Goal: Information Seeking & Learning: Learn about a topic

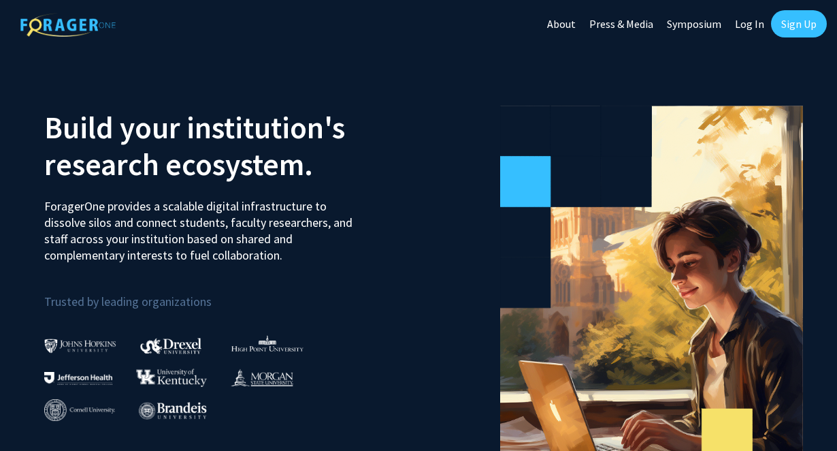
click at [804, 30] on link "Sign Up" at bounding box center [799, 23] width 56 height 27
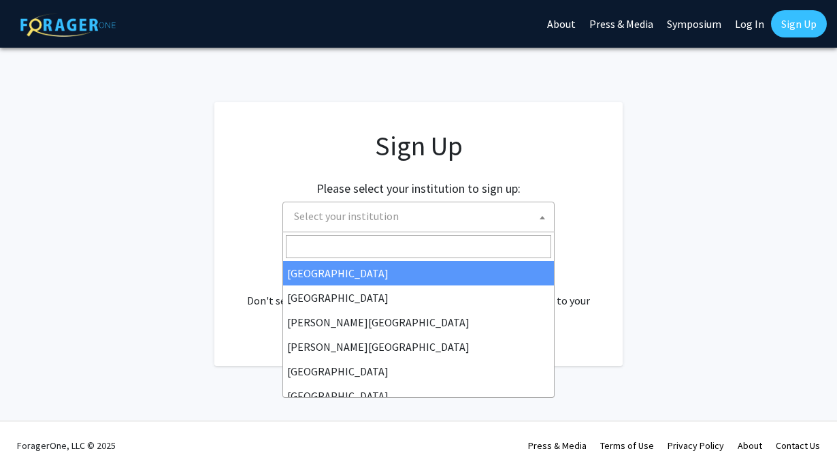
click at [415, 210] on span "Select your institution" at bounding box center [421, 216] width 265 height 28
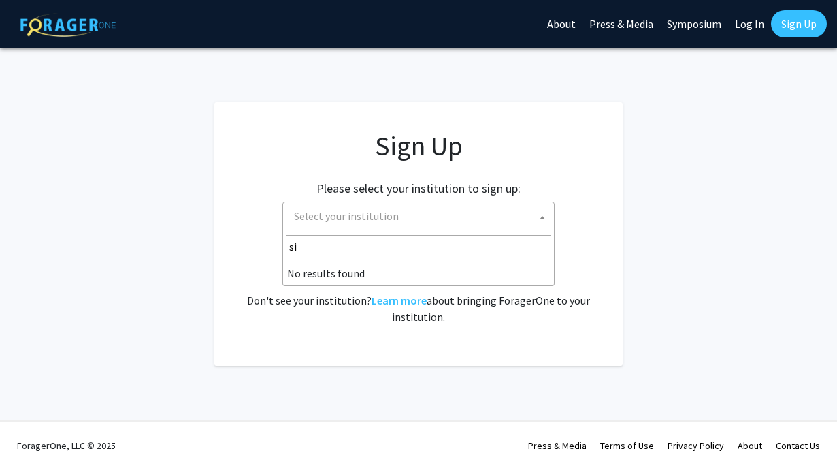
type input "s"
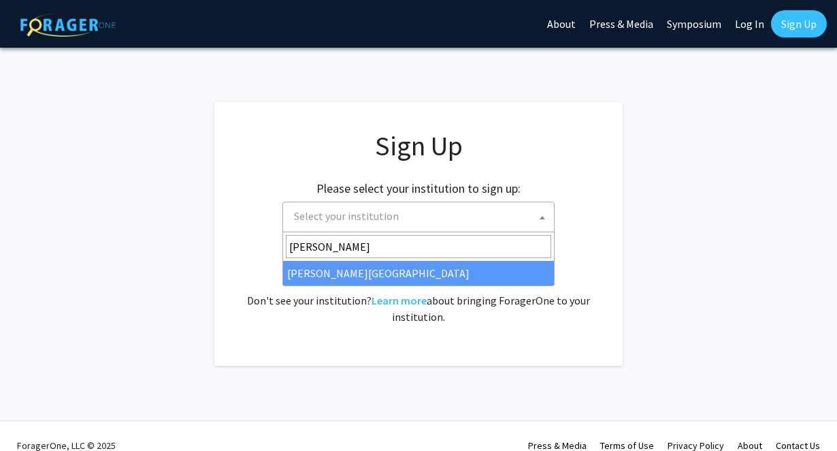
type input "thom"
select select "24"
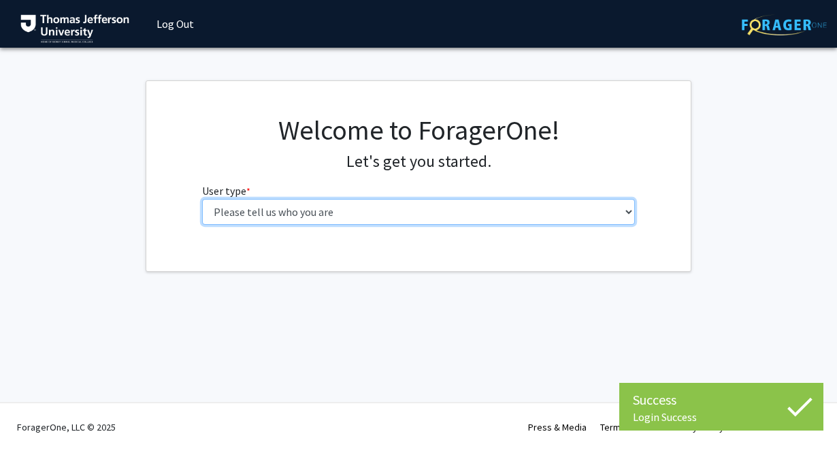
click at [416, 209] on select "Please tell us who you are Undergraduate Student Master's Student Doctoral Cand…" at bounding box center [419, 212] width 434 height 26
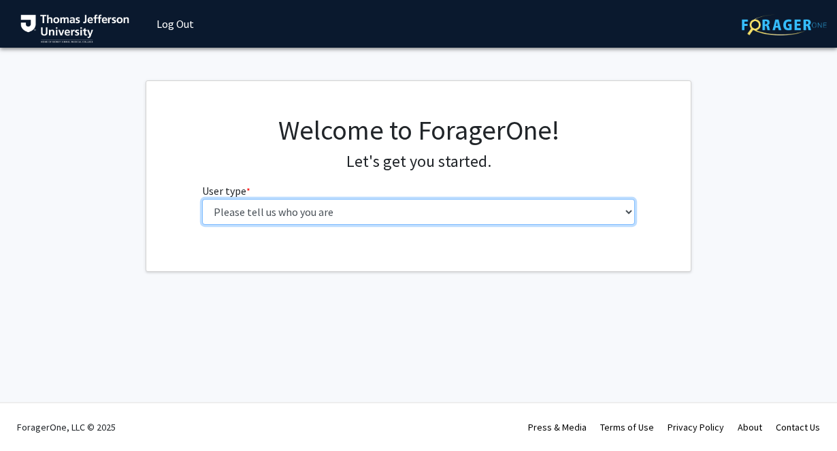
select select "3: doc"
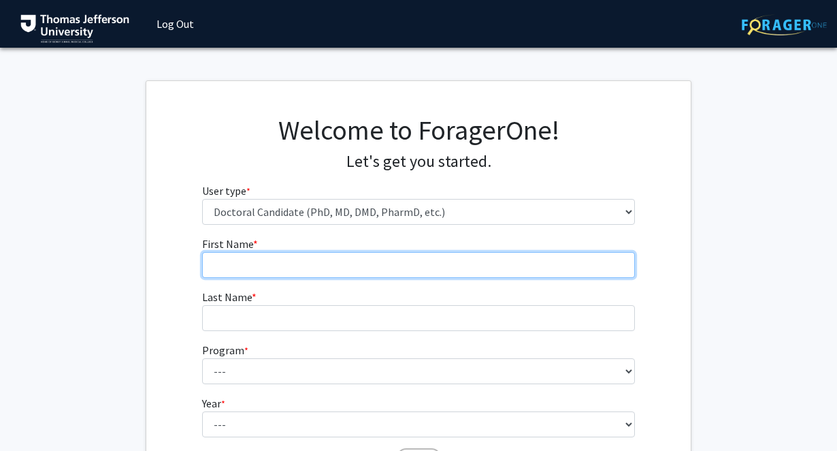
click at [319, 262] on input "First Name * required" at bounding box center [419, 265] width 434 height 26
type input "Chikodi"
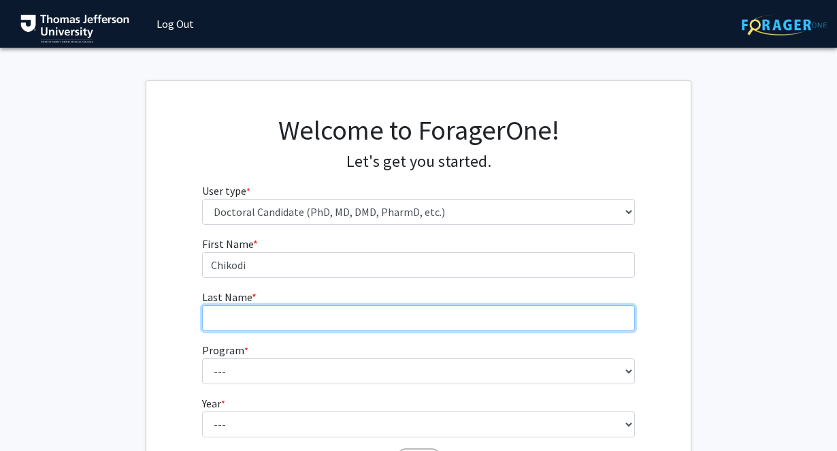
click at [302, 324] on input "Last Name * required" at bounding box center [419, 318] width 434 height 26
type input "Ebo"
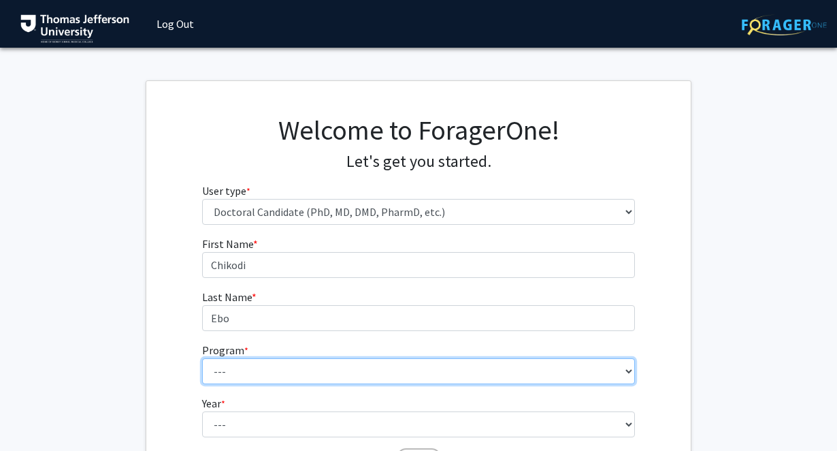
click at [280, 368] on select "--- Accelerated 3+3 BS in Health Sciences/Doctor of [MEDICAL_DATA] Accelerated …" at bounding box center [419, 371] width 434 height 26
click at [288, 376] on select "--- Accelerated 3+3 BS in Health Sciences/Doctor of [MEDICAL_DATA] Accelerated …" at bounding box center [419, 371] width 434 height 26
select select "35: 815"
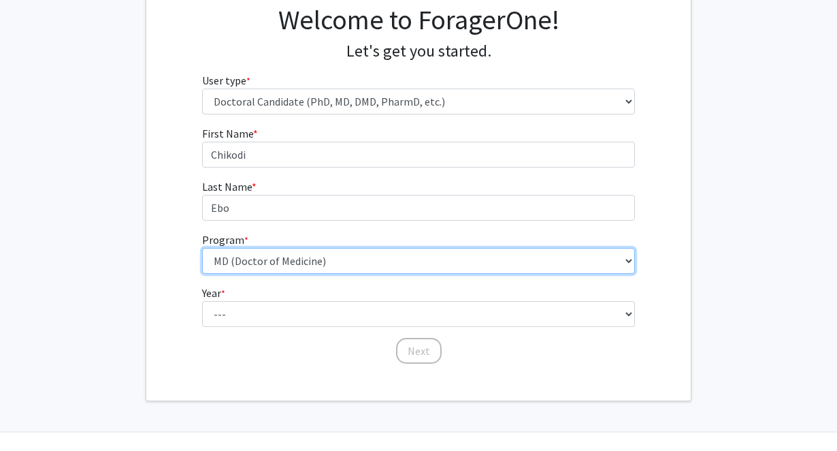
scroll to position [140, 0]
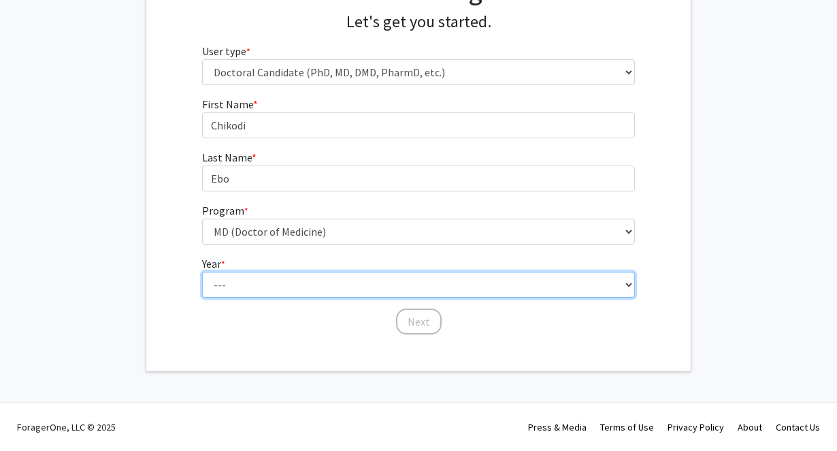
click at [326, 288] on select "--- First Year Second Year Third Year Fourth Year Fifth Year Sixth Year Seventh…" at bounding box center [419, 285] width 434 height 26
select select "1: first_year"
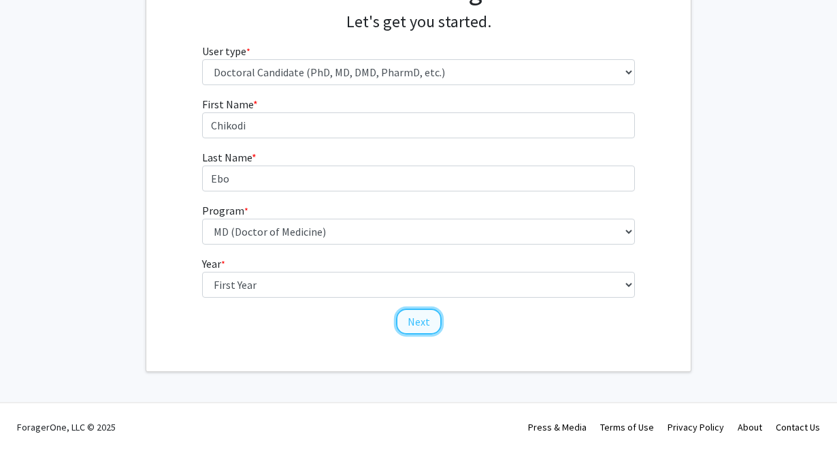
click at [422, 325] on button "Next" at bounding box center [419, 321] width 46 height 26
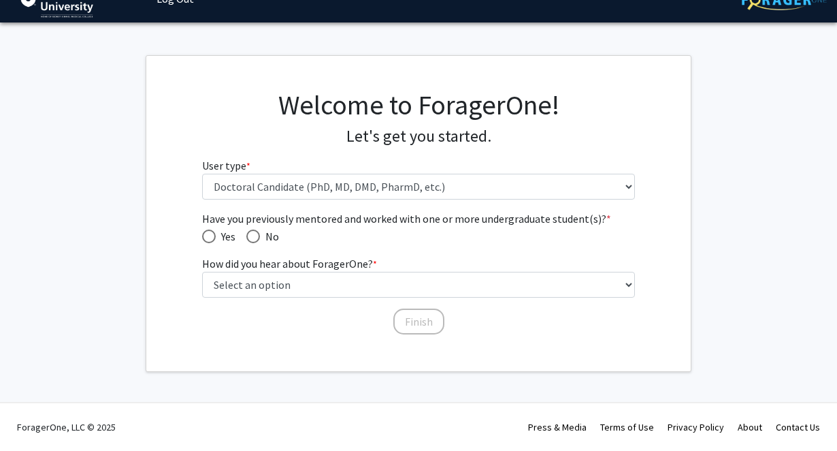
scroll to position [25, 0]
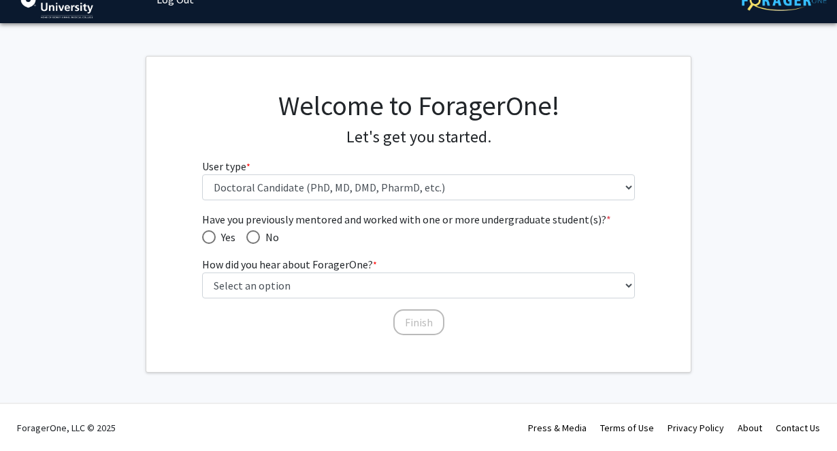
click at [257, 242] on span "Have you previously mentored and worked with one or more undergraduate student(…" at bounding box center [253, 237] width 14 height 14
click at [257, 242] on input "No" at bounding box center [253, 237] width 14 height 14
radio input "true"
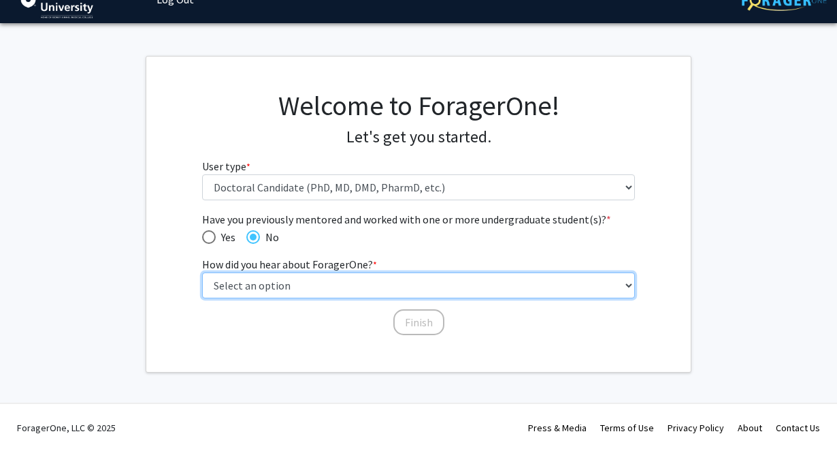
click at [257, 291] on select "Select an option Peer/student recommendation Faculty/staff recommendation Unive…" at bounding box center [419, 285] width 434 height 26
select select "2: faculty_recommendation"
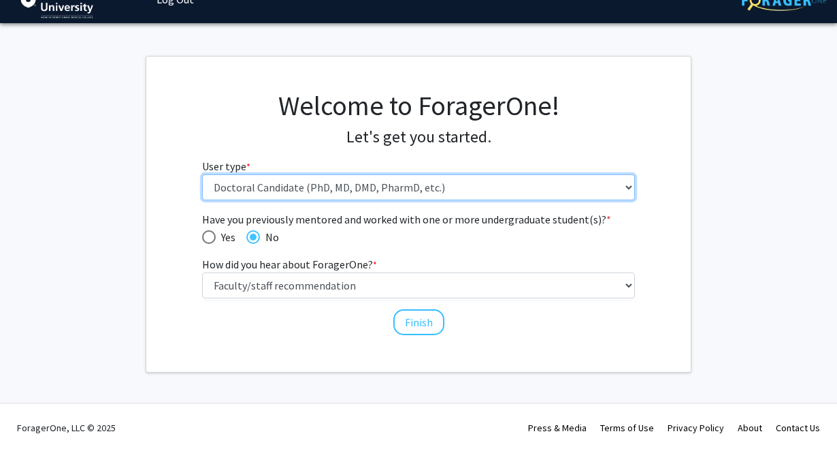
click at [514, 186] on select "Please tell us who you are Undergraduate Student Master's Student Doctoral Cand…" at bounding box center [419, 187] width 434 height 26
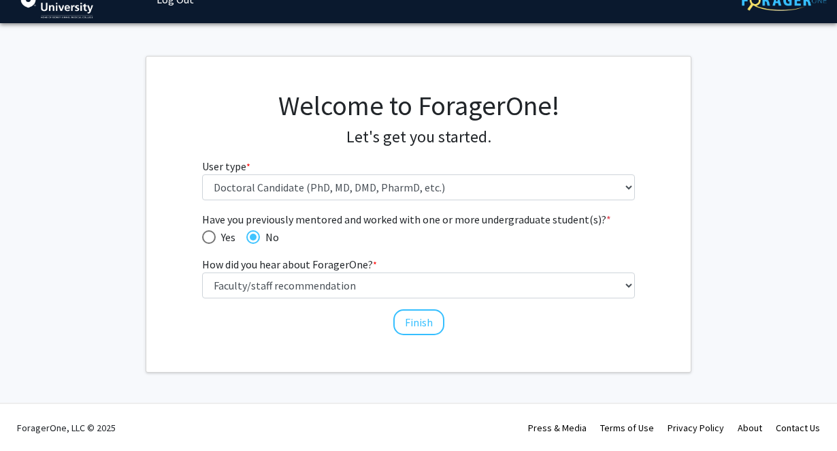
click at [338, 330] on div "Have you previously mentored and worked with one or more undergraduate student(…" at bounding box center [419, 273] width 454 height 125
click at [421, 321] on button "Finish" at bounding box center [418, 322] width 51 height 26
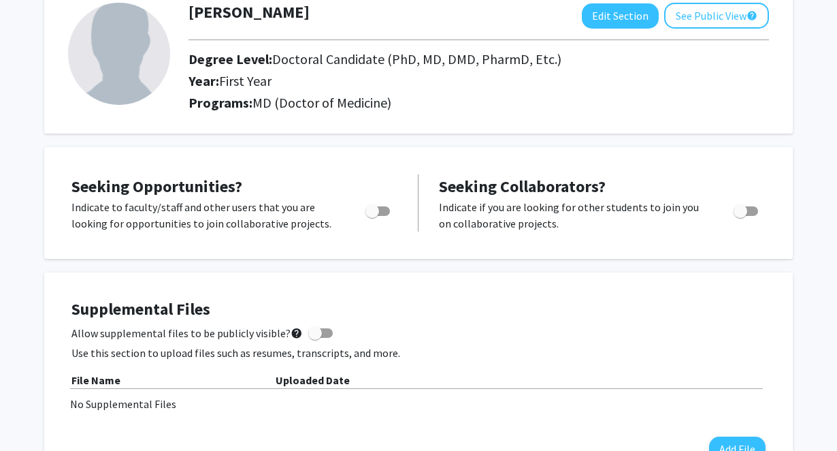
scroll to position [88, 0]
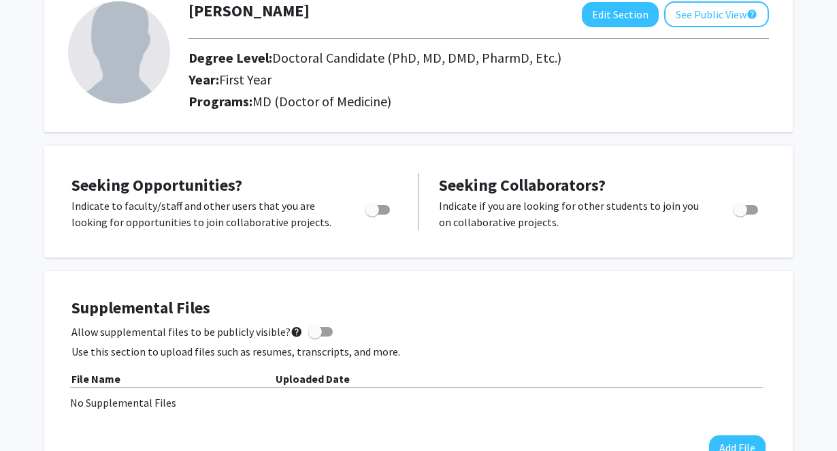
click at [383, 209] on span "Toggle" at bounding box center [378, 210] width 25 height 10
click at [372, 214] on input "Are you actively seeking opportunities?" at bounding box center [372, 214] width 1 height 1
checkbox input "true"
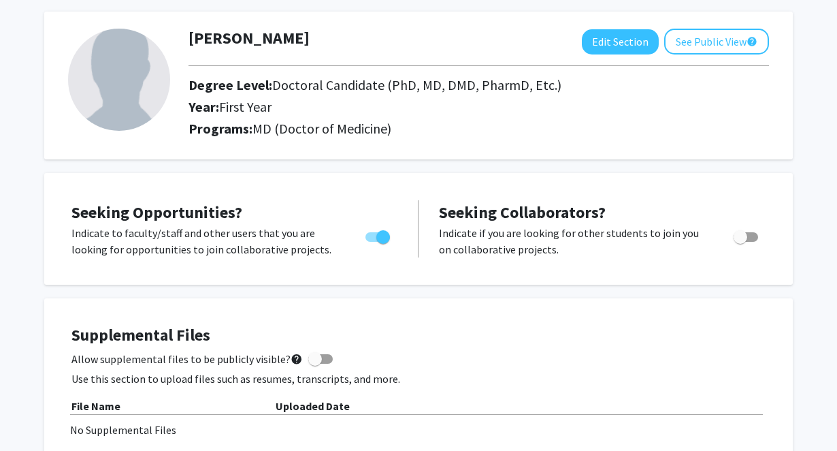
scroll to position [0, 0]
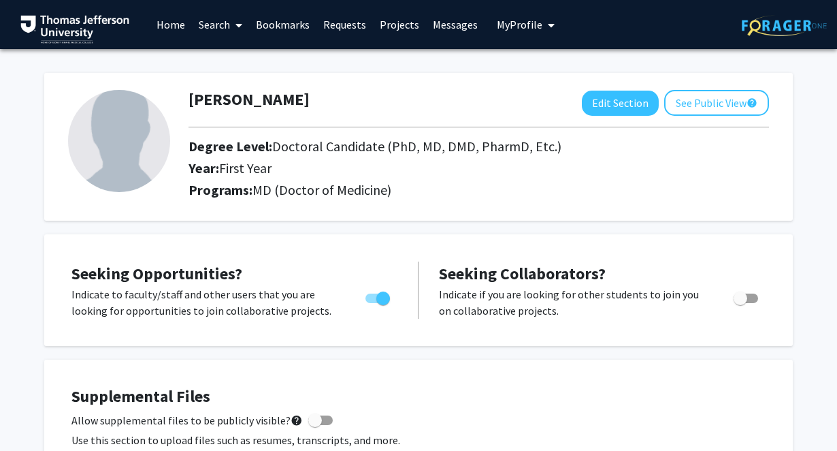
click at [215, 30] on link "Search" at bounding box center [220, 25] width 57 height 48
click at [229, 87] on span "Students" at bounding box center [233, 89] width 83 height 27
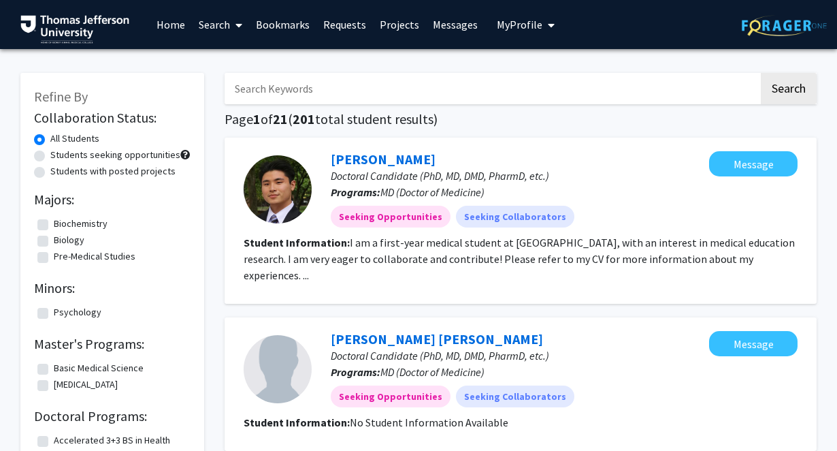
click at [236, 22] on icon at bounding box center [239, 25] width 7 height 11
click at [230, 70] on span "Faculty/Staff" at bounding box center [242, 62] width 100 height 27
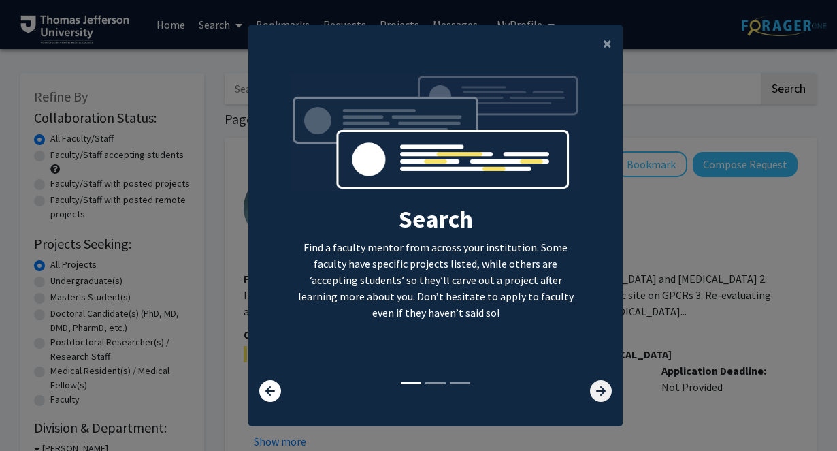
click at [596, 388] on icon at bounding box center [601, 391] width 22 height 22
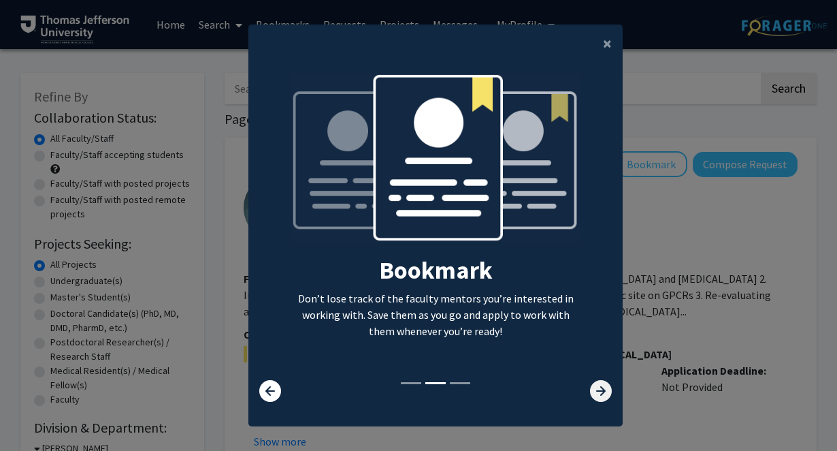
click at [596, 388] on icon at bounding box center [601, 391] width 22 height 22
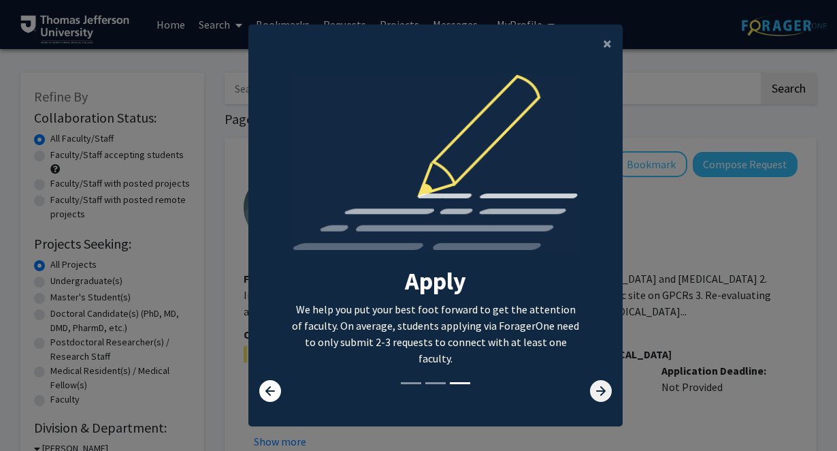
click at [596, 388] on icon at bounding box center [601, 391] width 22 height 22
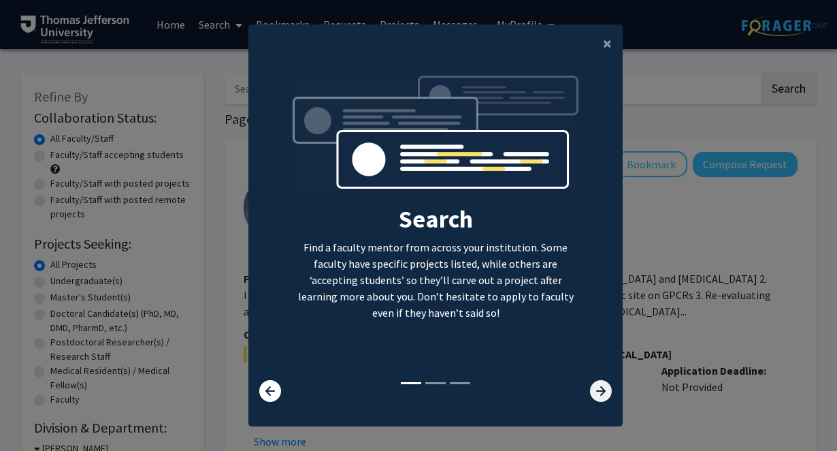
click at [596, 388] on icon at bounding box center [601, 391] width 22 height 22
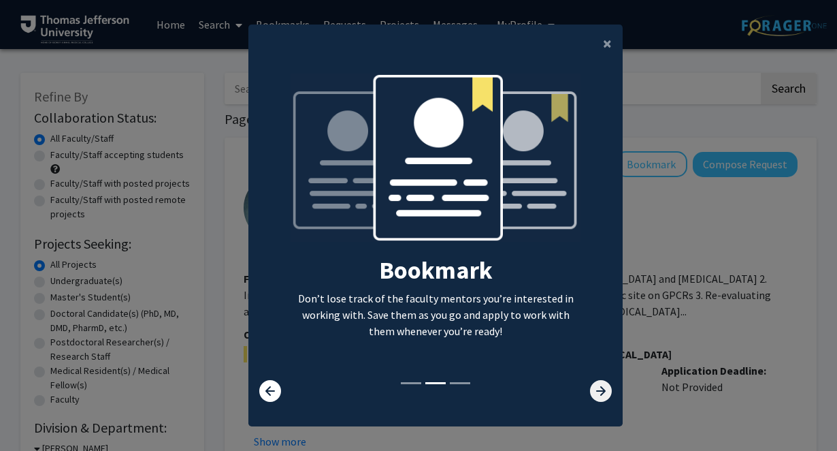
click at [596, 388] on icon at bounding box center [601, 391] width 22 height 22
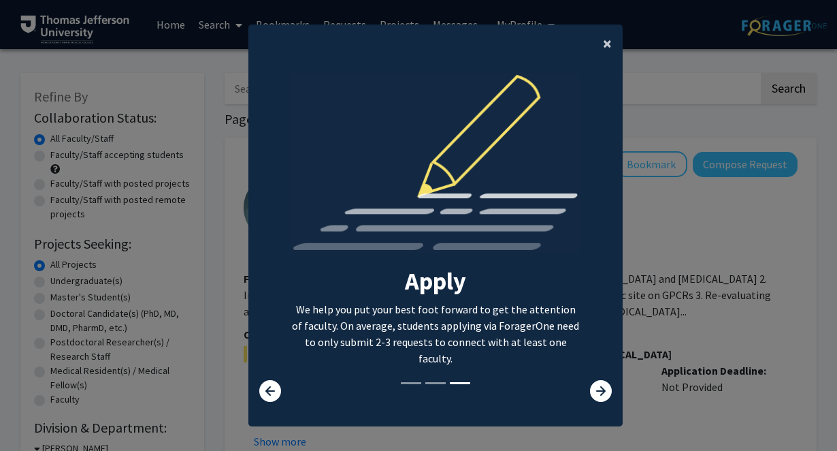
click at [603, 42] on span "×" at bounding box center [607, 43] width 9 height 21
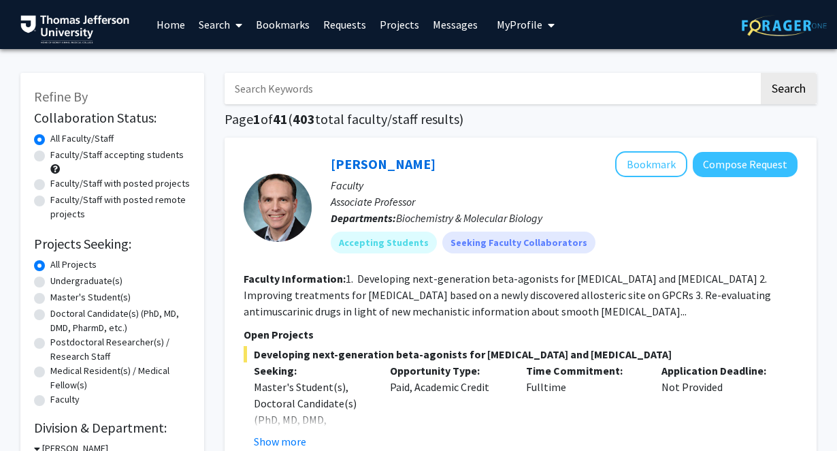
click at [347, 76] on input "Search Keywords" at bounding box center [492, 88] width 534 height 31
type input "anesthesia"
click at [761, 73] on button "Search" at bounding box center [789, 88] width 56 height 31
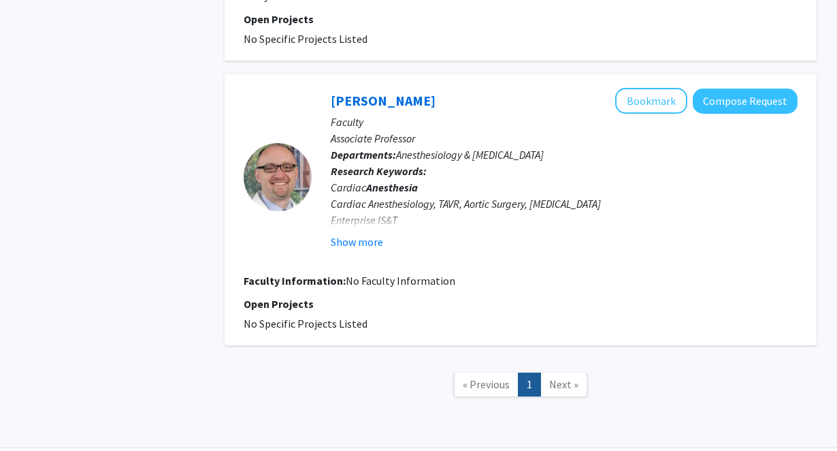
scroll to position [996, 0]
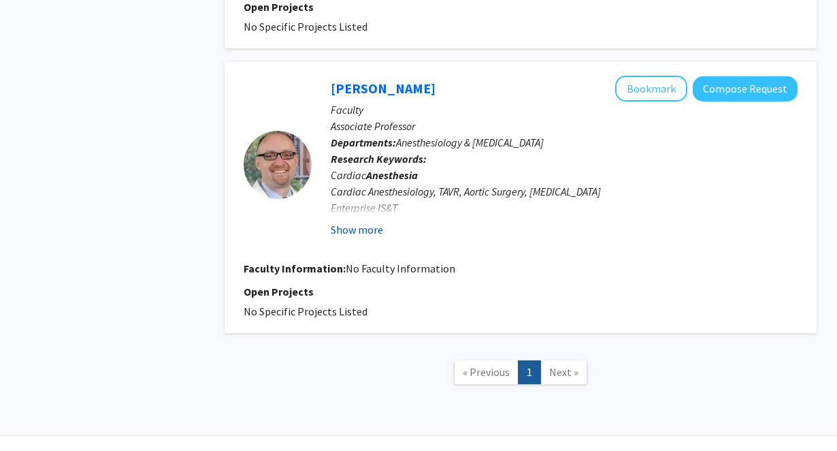
click at [375, 221] on button "Show more" at bounding box center [357, 229] width 52 height 16
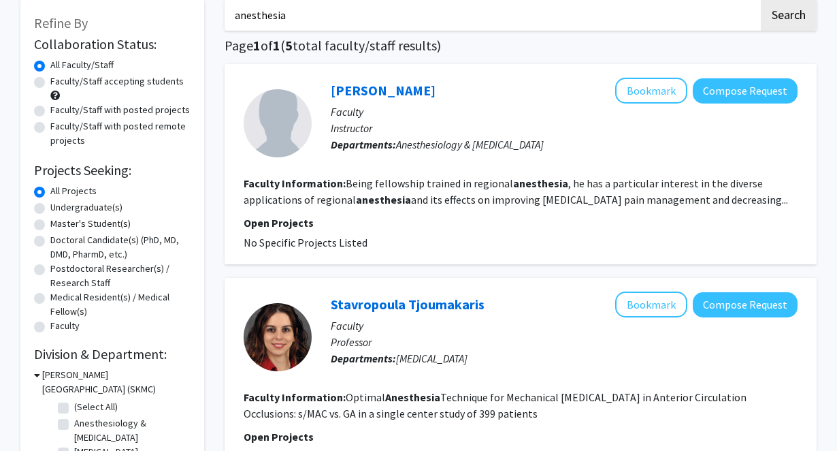
scroll to position [0, 0]
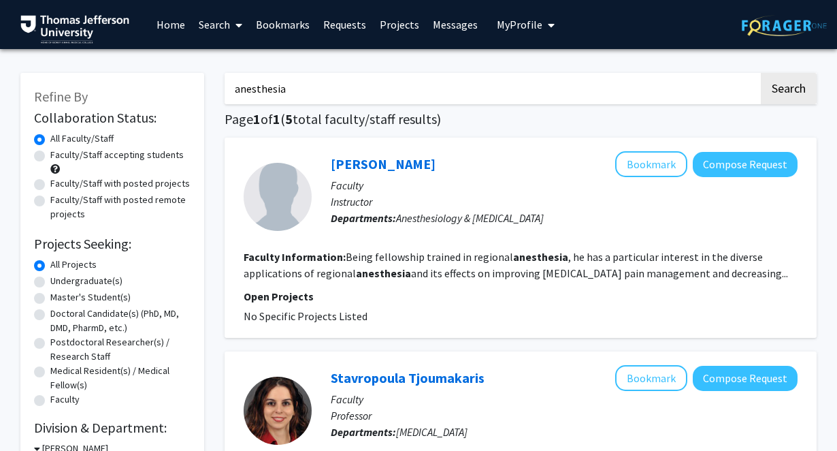
click at [50, 157] on label "Faculty/Staff accepting students" at bounding box center [116, 155] width 133 height 14
click at [50, 157] on input "Faculty/Staff accepting students" at bounding box center [54, 152] width 9 height 9
radio input "true"
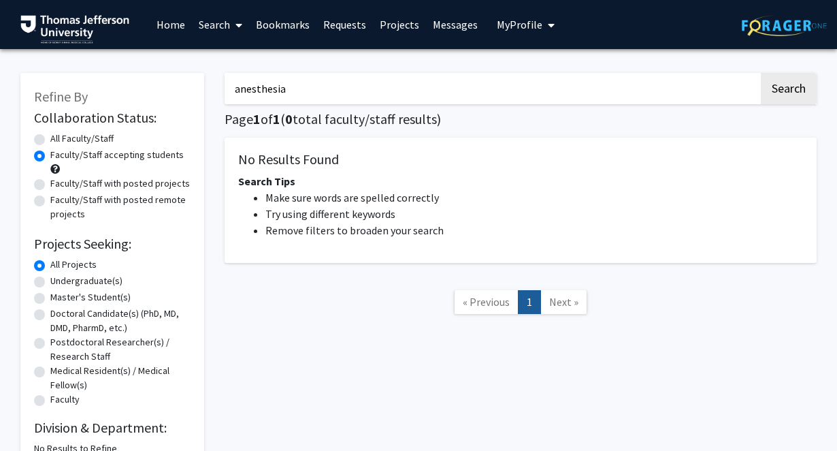
click at [296, 93] on input "anesthesia" at bounding box center [492, 88] width 534 height 31
drag, startPoint x: 296, startPoint y: 93, endPoint x: 278, endPoint y: 93, distance: 18.4
click at [278, 93] on input "anesthesia" at bounding box center [492, 88] width 534 height 31
drag, startPoint x: 357, startPoint y: 99, endPoint x: 191, endPoint y: 99, distance: 166.8
click at [191, 99] on div "Refine By Collaboration Status: Collaboration Status All Faculty/Staff Collabor…" at bounding box center [418, 264] width 817 height 410
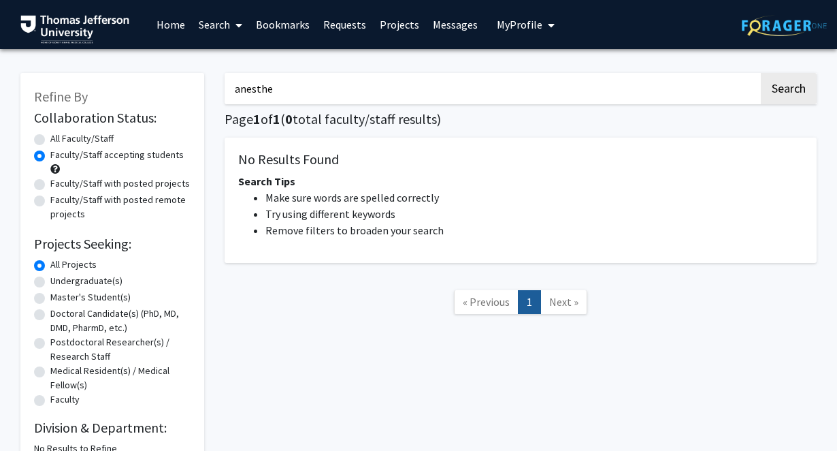
drag, startPoint x: 287, startPoint y: 82, endPoint x: 204, endPoint y: 81, distance: 82.4
click at [204, 81] on div "Refine By Collaboration Status: Collaboration Status All Faculty/Staff Collabor…" at bounding box center [418, 264] width 817 height 410
paste input "siology"
type input "anesthesiology"
click at [761, 73] on button "Search" at bounding box center [789, 88] width 56 height 31
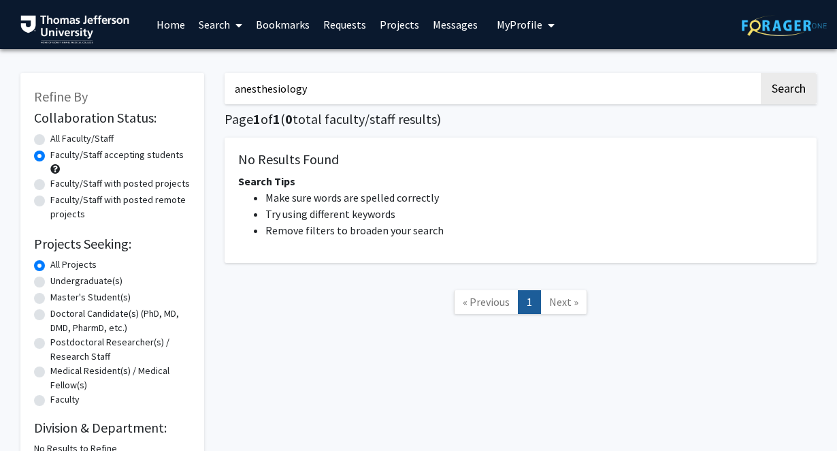
radio input "true"
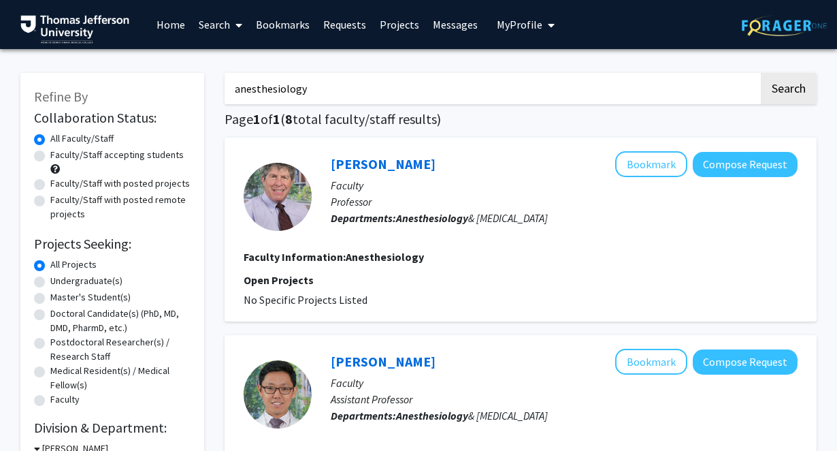
click at [50, 159] on label "Faculty/Staff accepting students" at bounding box center [116, 155] width 133 height 14
click at [50, 157] on input "Faculty/Staff accepting students" at bounding box center [54, 152] width 9 height 9
radio input "true"
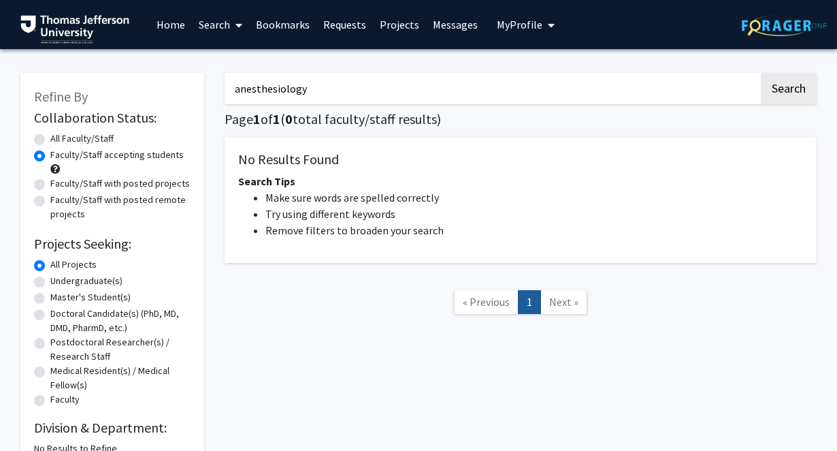
click at [50, 186] on label "Faculty/Staff with posted projects" at bounding box center [120, 183] width 140 height 14
click at [50, 185] on input "Faculty/Staff with posted projects" at bounding box center [54, 180] width 9 height 9
radio input "true"
click at [44, 210] on div "Faculty/Staff with posted remote projects" at bounding box center [112, 207] width 157 height 29
click at [50, 203] on label "Faculty/Staff with posted remote projects" at bounding box center [120, 207] width 140 height 29
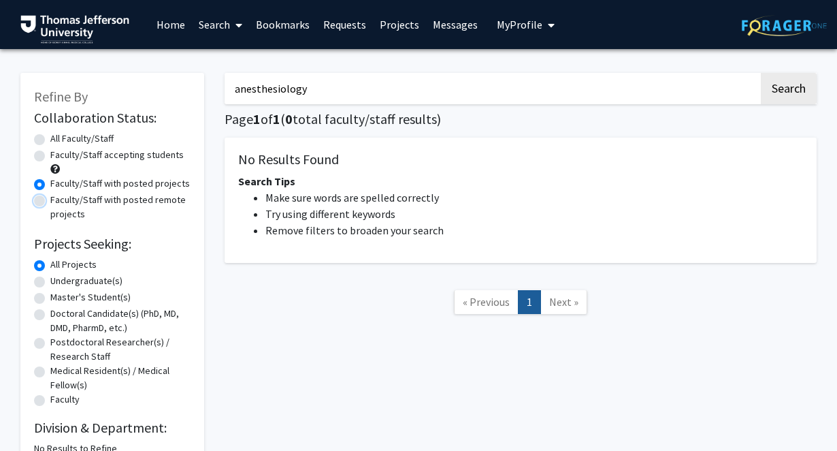
click at [50, 201] on input "Faculty/Staff with posted remote projects" at bounding box center [54, 197] width 9 height 9
radio input "true"
click at [50, 136] on label "All Faculty/Staff" at bounding box center [81, 138] width 63 height 14
click at [50, 136] on input "All Faculty/Staff" at bounding box center [54, 135] width 9 height 9
radio input "true"
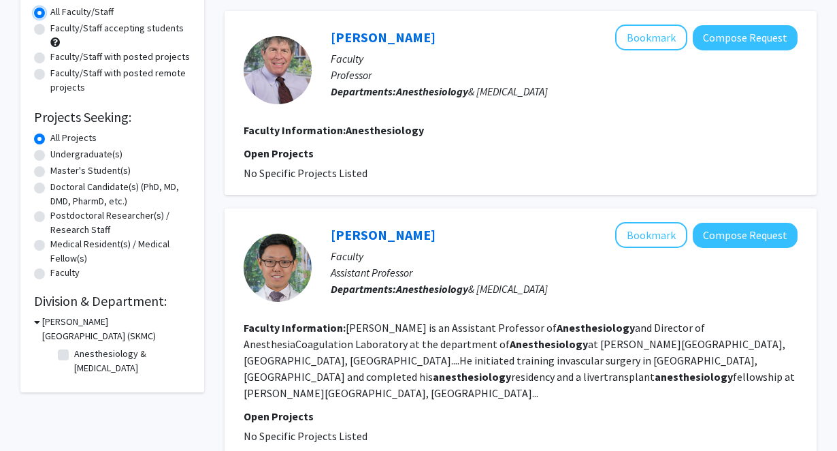
scroll to position [127, 0]
click at [74, 354] on label "Anesthesiology & [MEDICAL_DATA]" at bounding box center [130, 360] width 113 height 29
click at [74, 354] on input "Anesthesiology & [MEDICAL_DATA]" at bounding box center [78, 350] width 9 height 9
checkbox input "true"
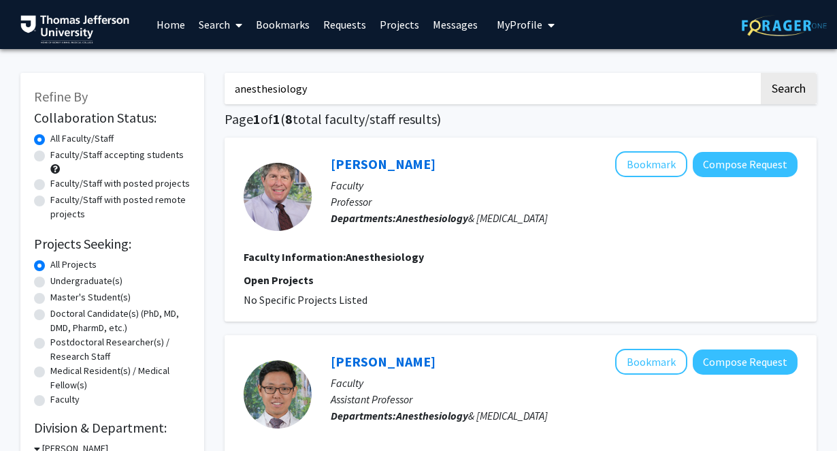
click at [236, 25] on icon at bounding box center [239, 25] width 7 height 11
click at [398, 25] on link "Projects" at bounding box center [399, 25] width 53 height 48
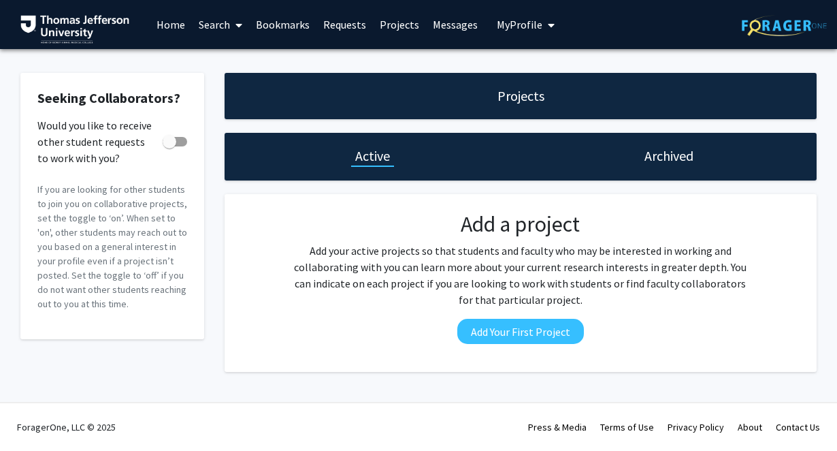
click at [227, 24] on link "Search" at bounding box center [220, 25] width 57 height 48
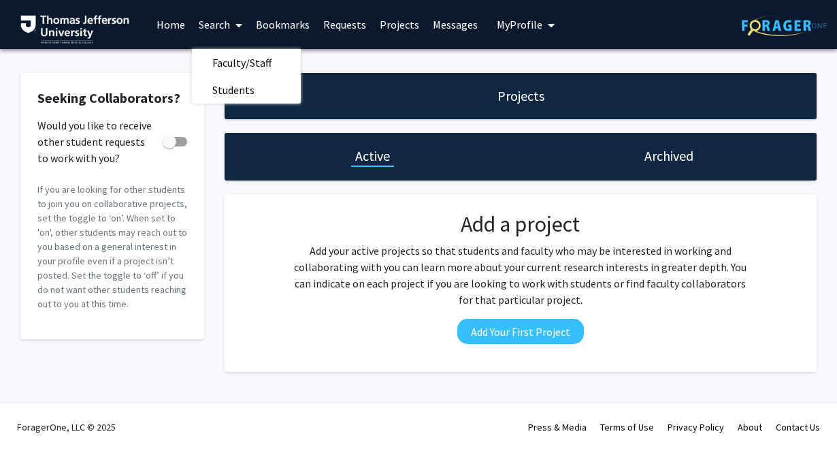
click at [180, 30] on link "Home" at bounding box center [171, 25] width 42 height 48
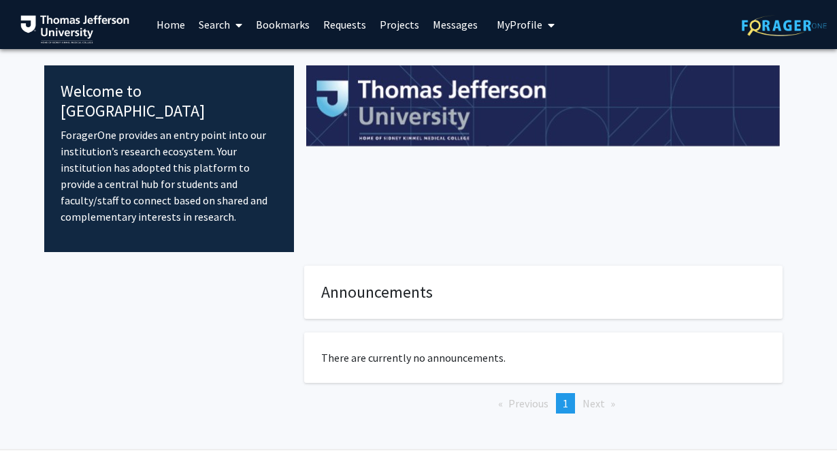
click at [239, 27] on icon at bounding box center [239, 25] width 7 height 11
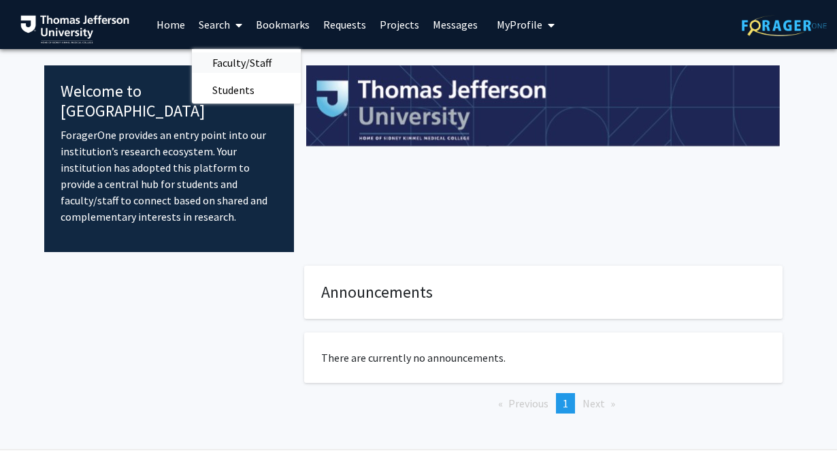
click at [240, 55] on span "Faculty/Staff" at bounding box center [242, 62] width 100 height 27
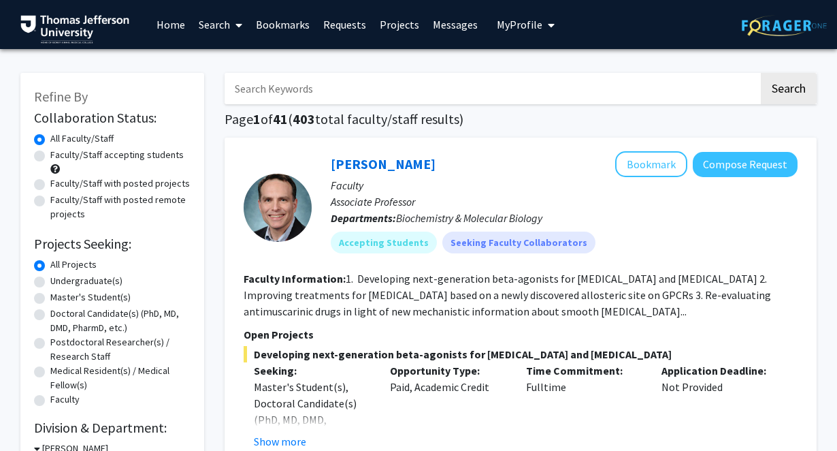
click at [50, 156] on label "Faculty/Staff accepting students" at bounding box center [116, 155] width 133 height 14
click at [50, 156] on input "Faculty/Staff accepting students" at bounding box center [54, 152] width 9 height 9
radio input "true"
click at [400, 88] on input "Search Keywords" at bounding box center [492, 88] width 534 height 31
type input "anesthesia"
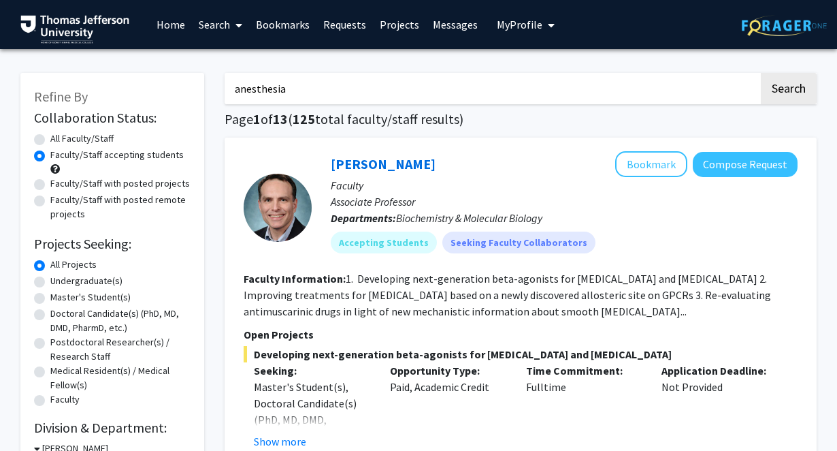
click at [761, 73] on button "Search" at bounding box center [789, 88] width 56 height 31
radio input "true"
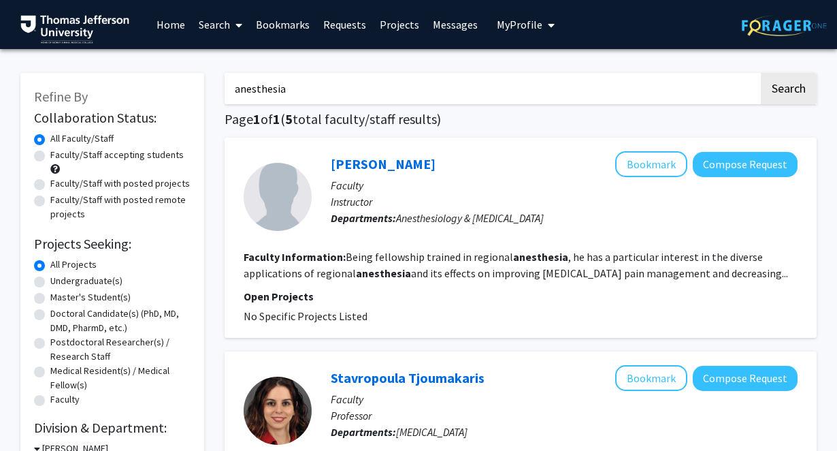
click at [50, 153] on label "Faculty/Staff accepting students" at bounding box center [116, 155] width 133 height 14
click at [50, 153] on input "Faculty/Staff accepting students" at bounding box center [54, 152] width 9 height 9
radio input "true"
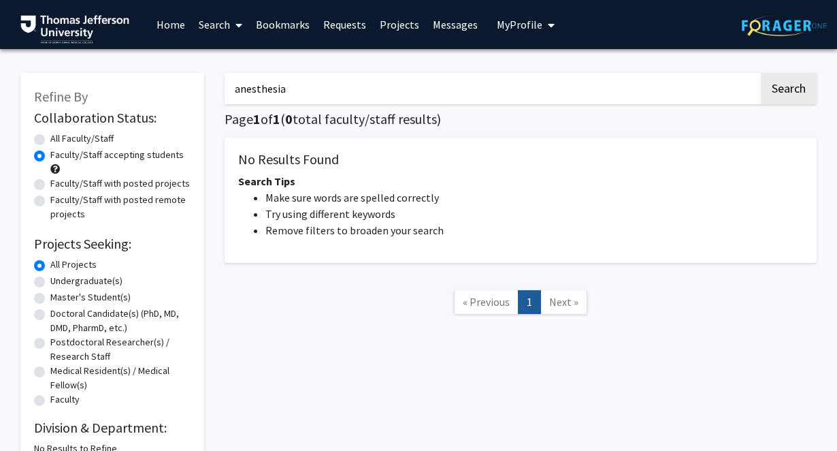
click at [50, 139] on label "All Faculty/Staff" at bounding box center [81, 138] width 63 height 14
click at [50, 139] on input "All Faculty/Staff" at bounding box center [54, 135] width 9 height 9
radio input "true"
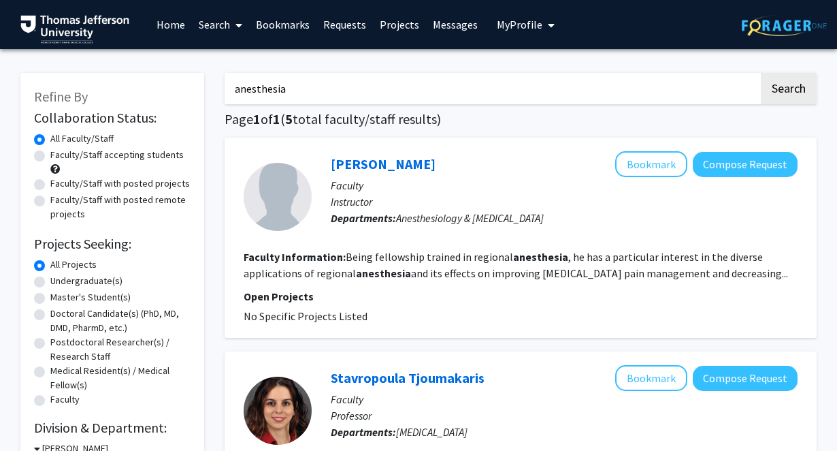
click at [164, 32] on link "Home" at bounding box center [171, 25] width 42 height 48
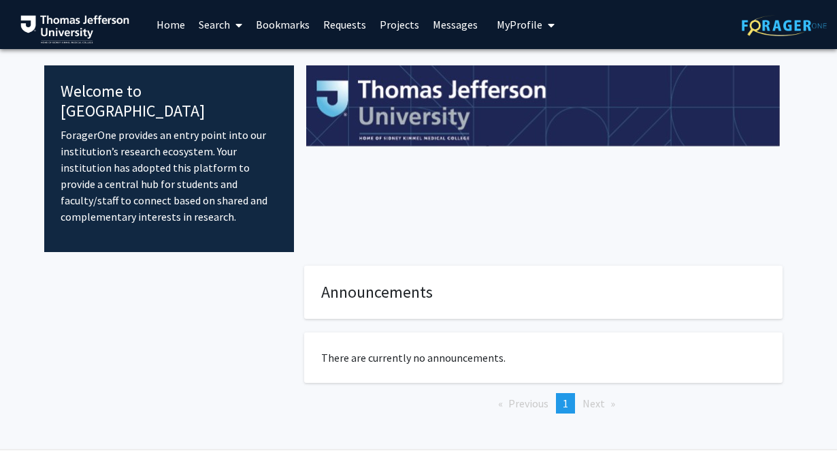
click at [527, 31] on span "My Profile" at bounding box center [520, 25] width 46 height 14
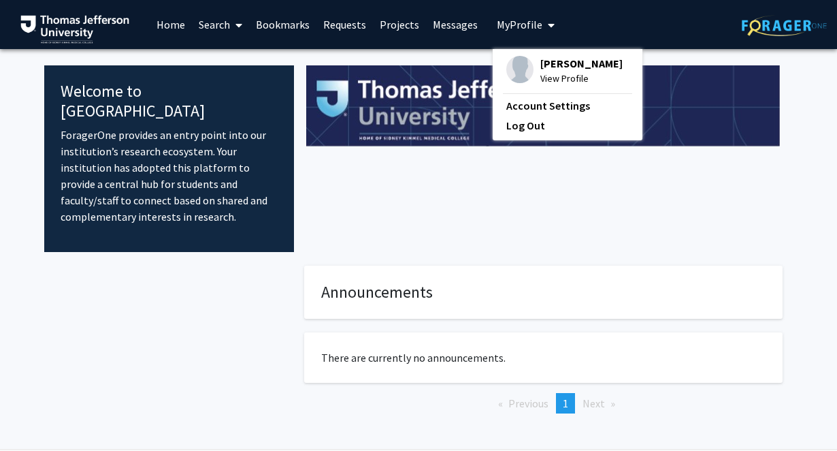
click at [528, 62] on div "[PERSON_NAME] View Profile" at bounding box center [564, 71] width 116 height 30
